Goal: Navigation & Orientation: Find specific page/section

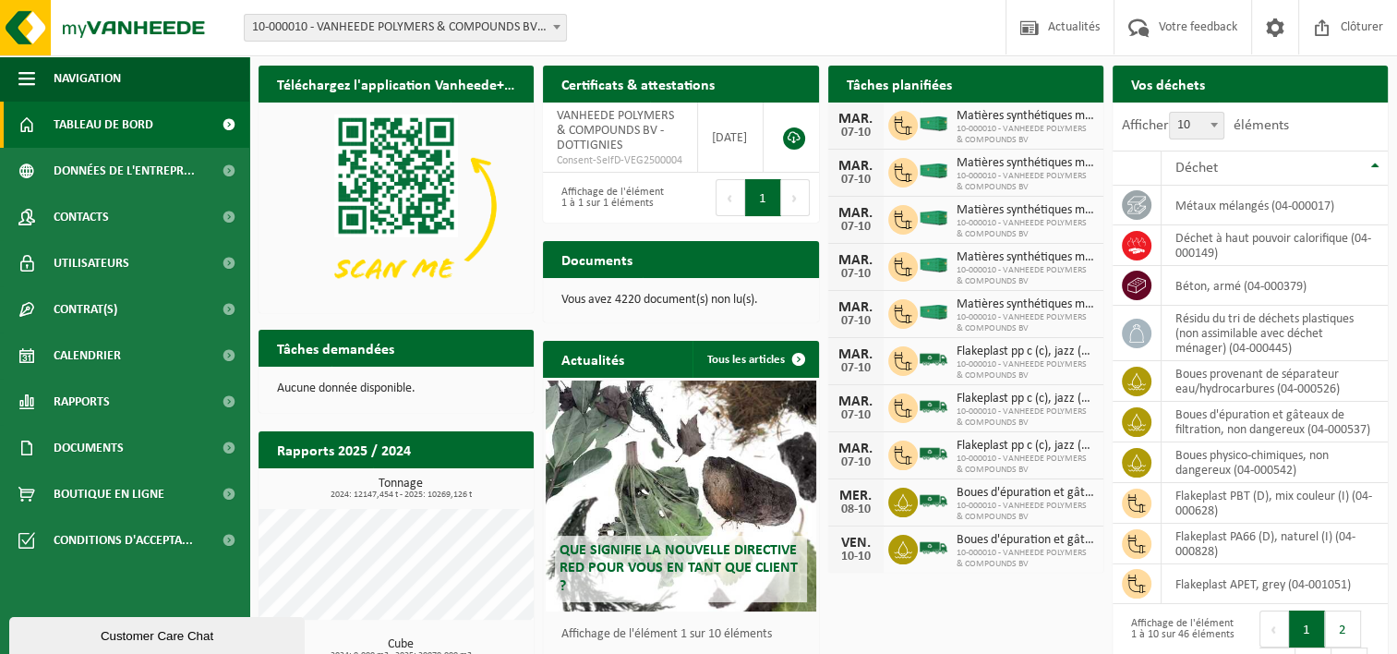
click at [223, 124] on span at bounding box center [229, 125] width 42 height 46
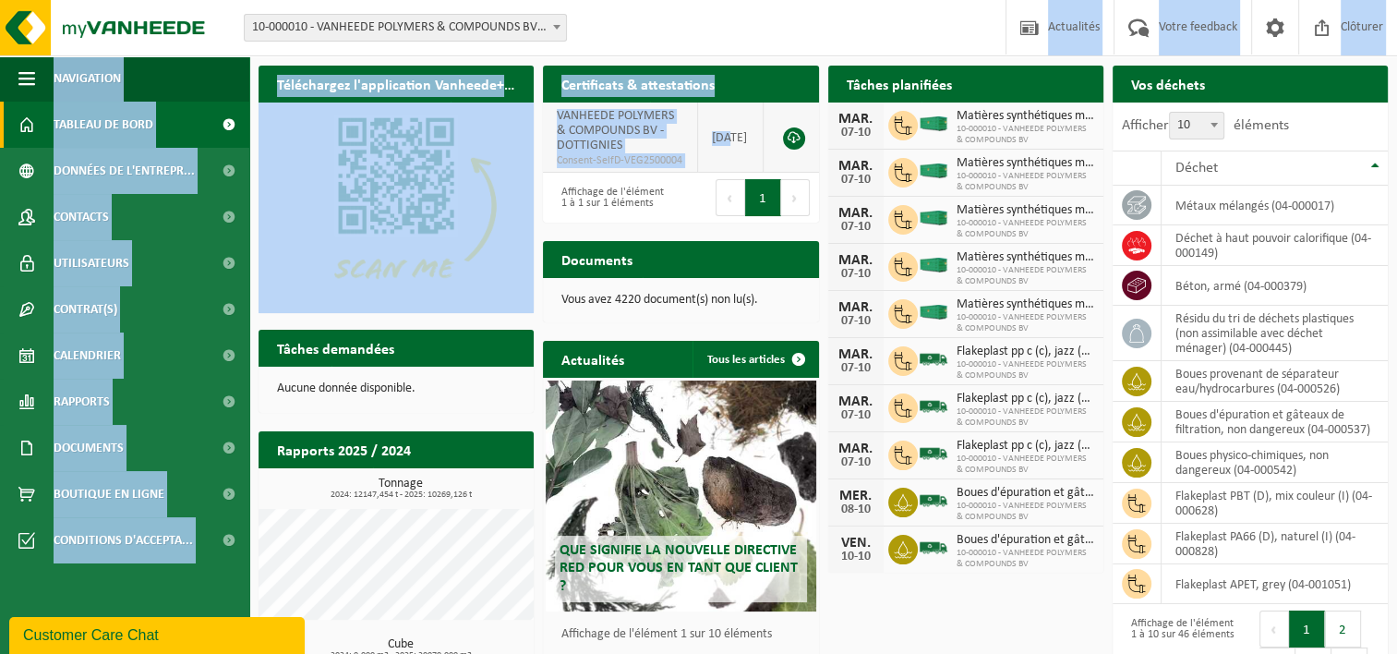
click at [724, 153] on div "Site: 10-000010 - VANHEEDE POLYMERS & COMPOUNDS BV - DOTTIGNIES 10-000010 - VAN…" at bounding box center [698, 399] width 1397 height 799
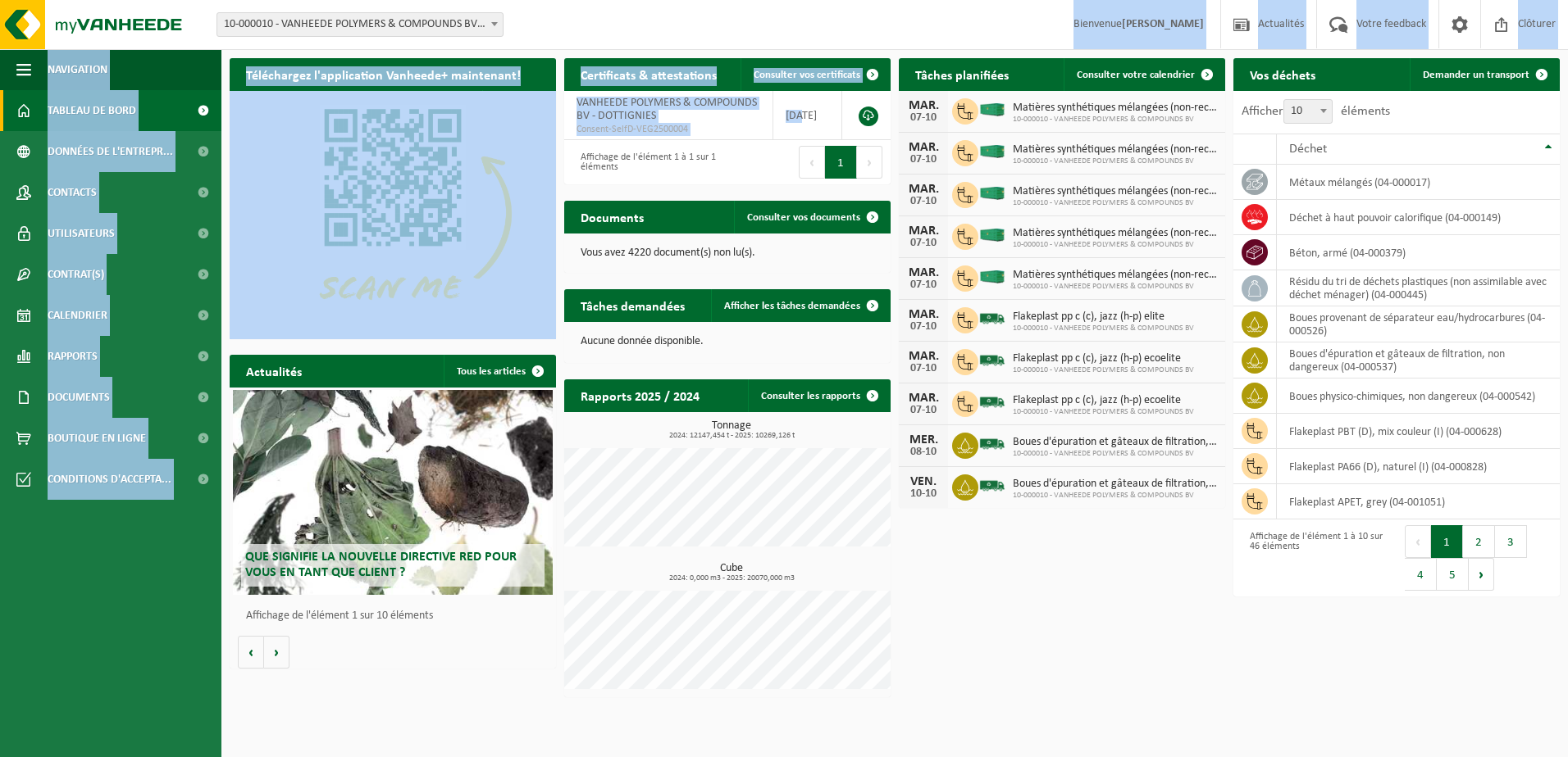
click at [1087, 580] on div "Téléchargez l'application Vanheede+ maintenant! Cachez Certificats & attestatio…" at bounding box center [894, 377] width 1338 height 656
